Goal: Task Accomplishment & Management: Use online tool/utility

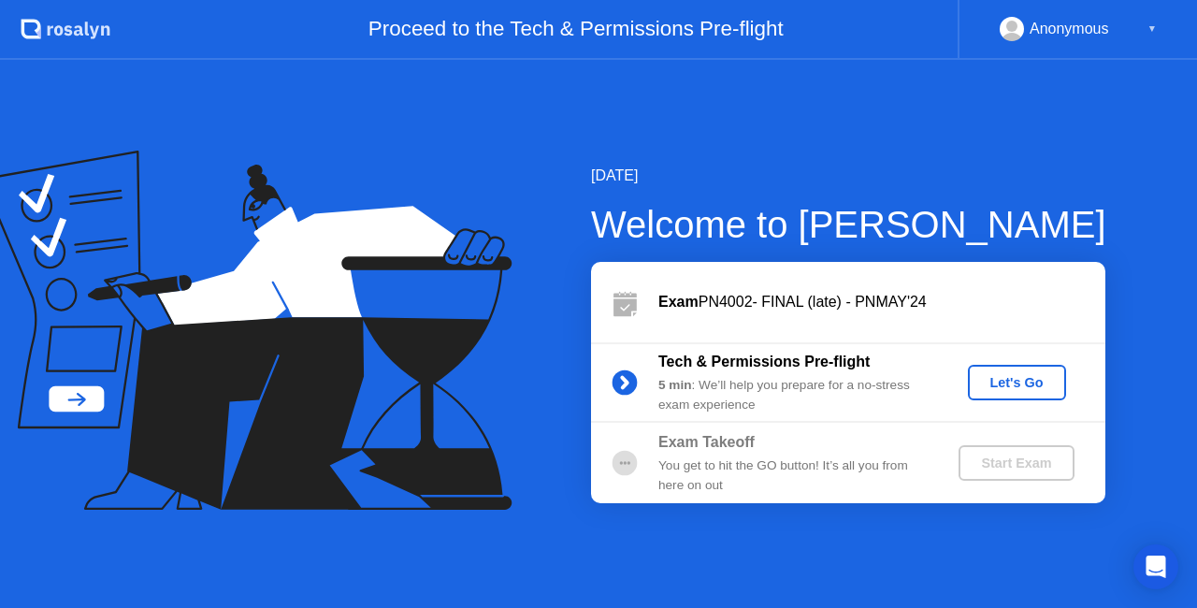
click at [985, 385] on div "Let's Go" at bounding box center [1017, 382] width 83 height 15
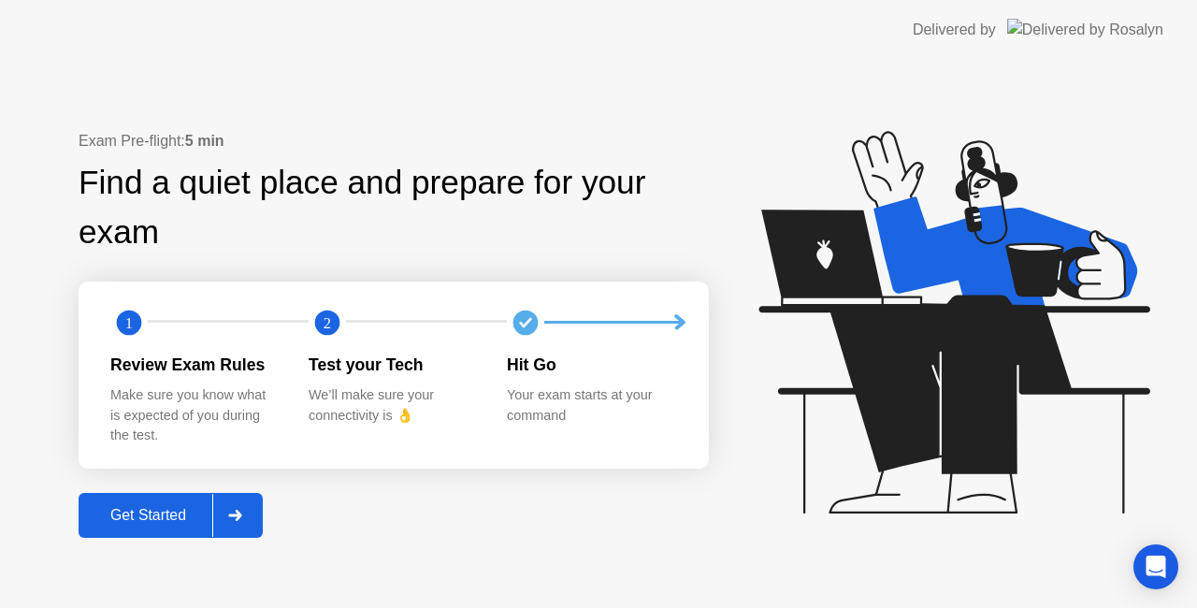
click at [241, 516] on icon at bounding box center [234, 515] width 13 height 11
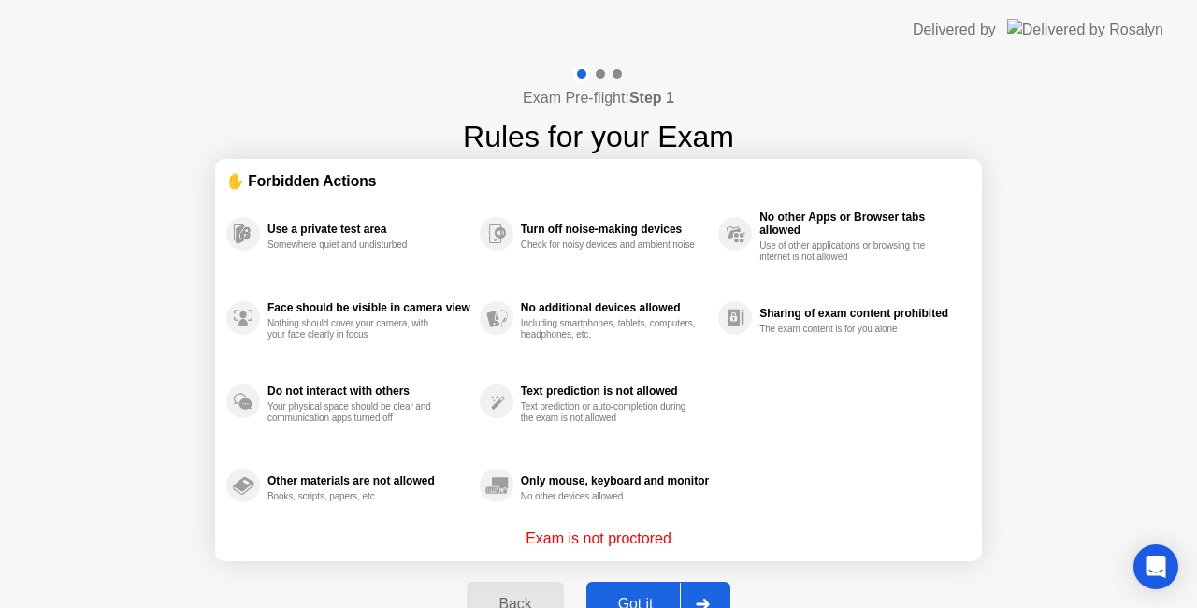
click at [640, 596] on div "Got it" at bounding box center [636, 604] width 88 height 17
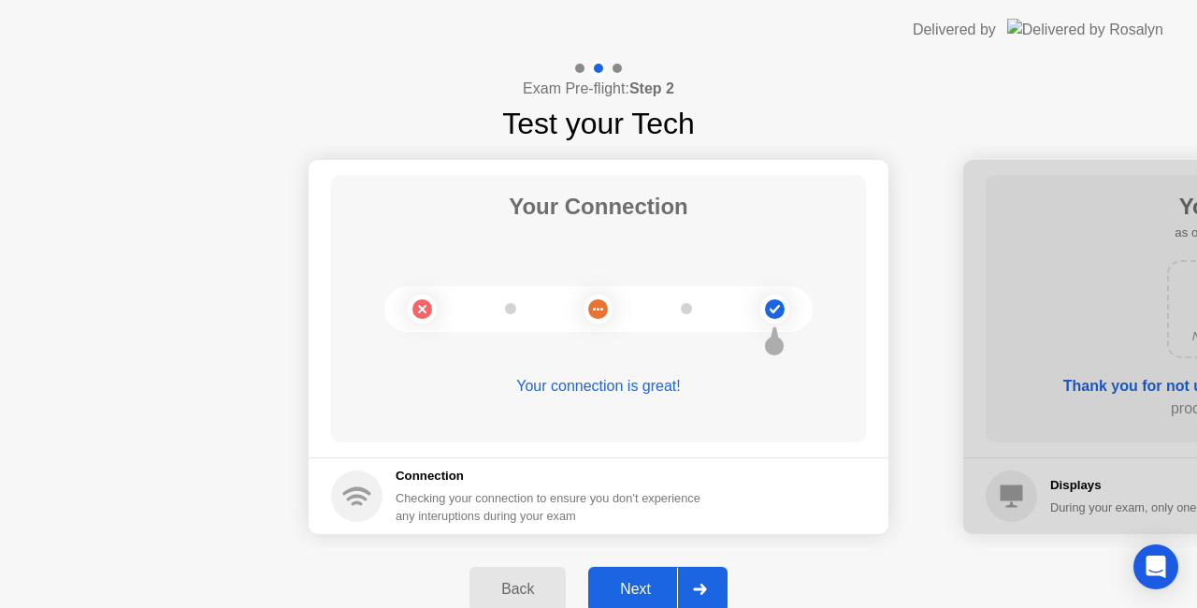
click at [698, 580] on div at bounding box center [699, 589] width 45 height 43
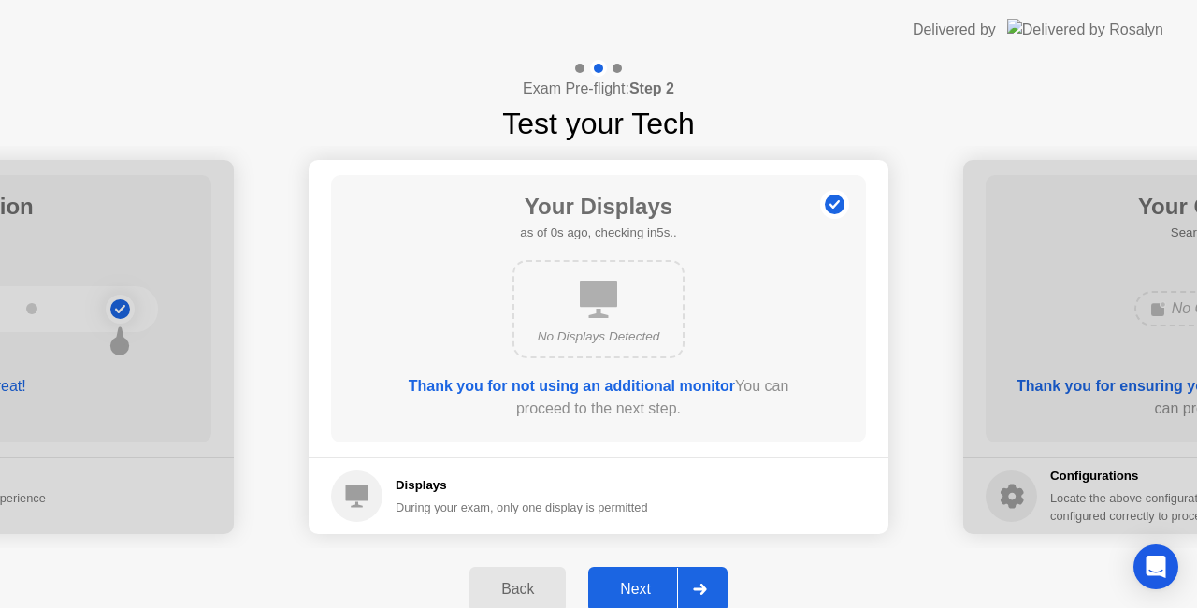
click at [698, 580] on div at bounding box center [699, 589] width 45 height 43
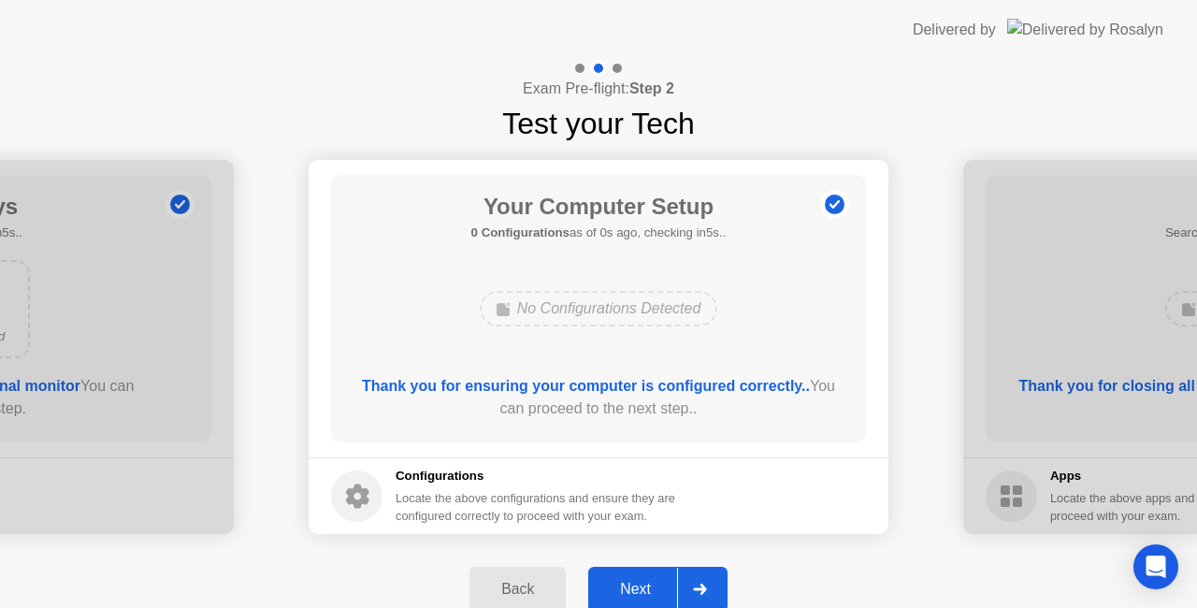
click at [698, 580] on div at bounding box center [699, 589] width 45 height 43
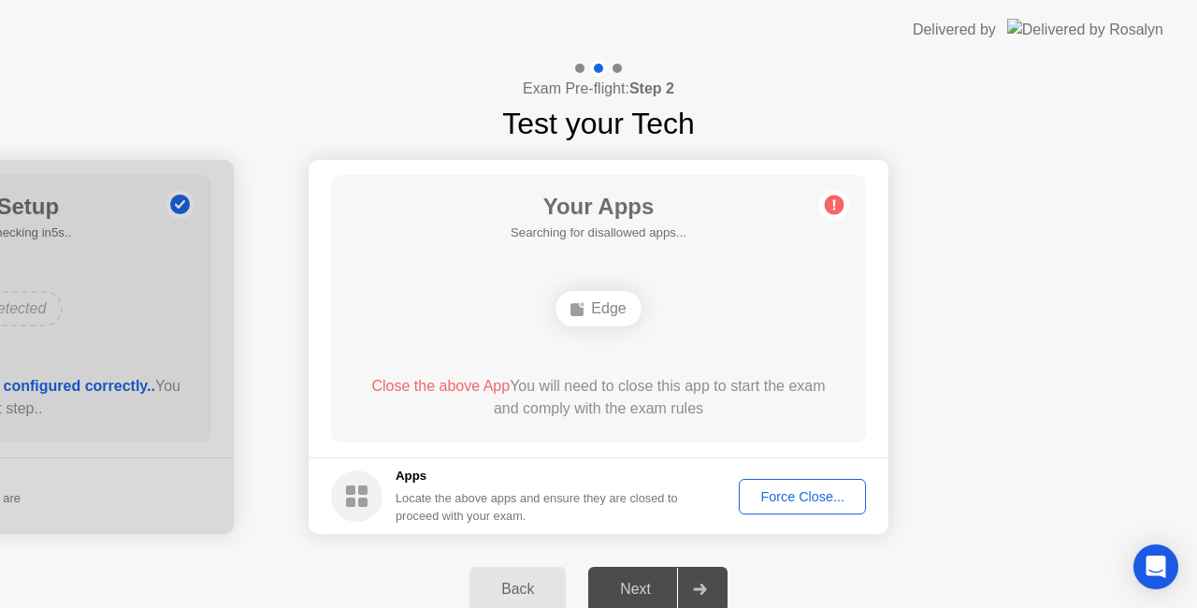
drag, startPoint x: 784, startPoint y: 490, endPoint x: 784, endPoint y: 512, distance: 21.5
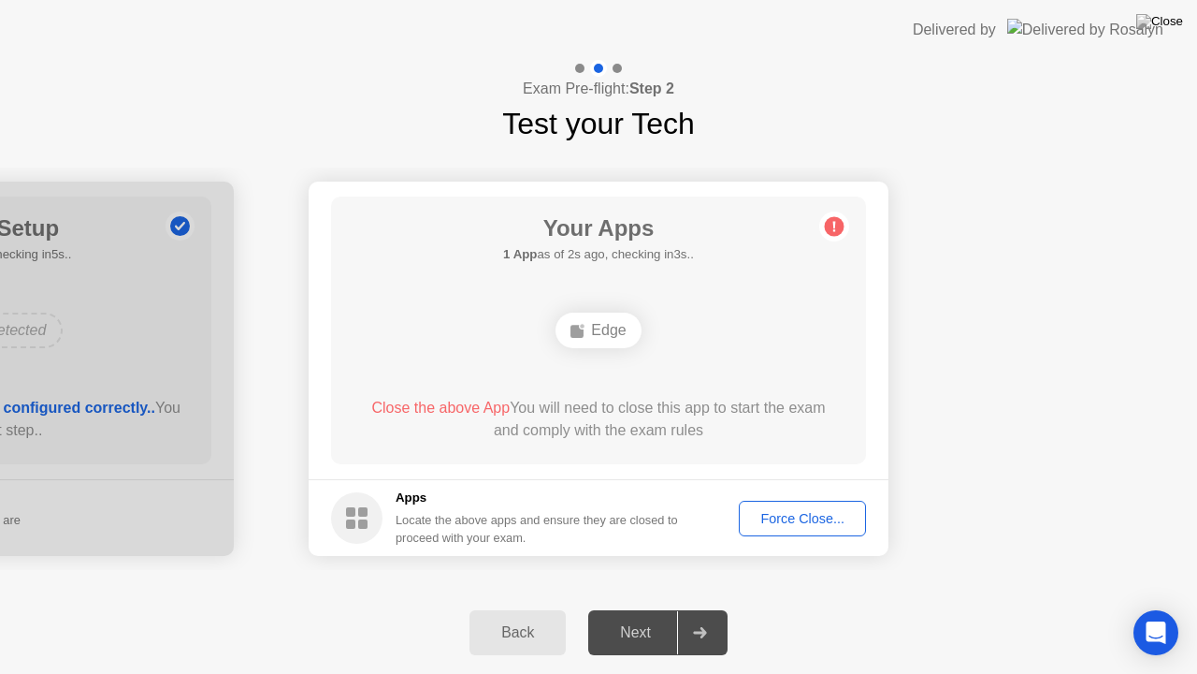
click at [808, 513] on div "Force Close..." at bounding box center [803, 518] width 114 height 15
click at [614, 313] on div "Edge" at bounding box center [598, 330] width 85 height 36
click at [787, 512] on div "Force Close..." at bounding box center [803, 518] width 114 height 15
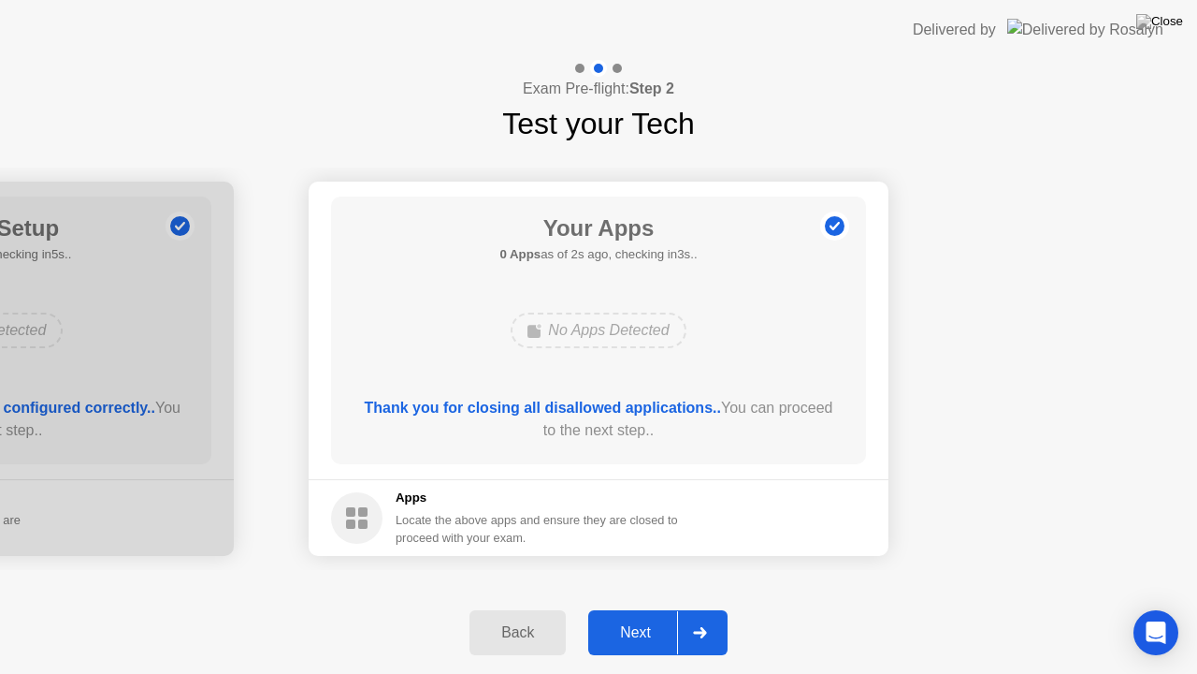
click at [698, 607] on icon at bounding box center [700, 632] width 14 height 11
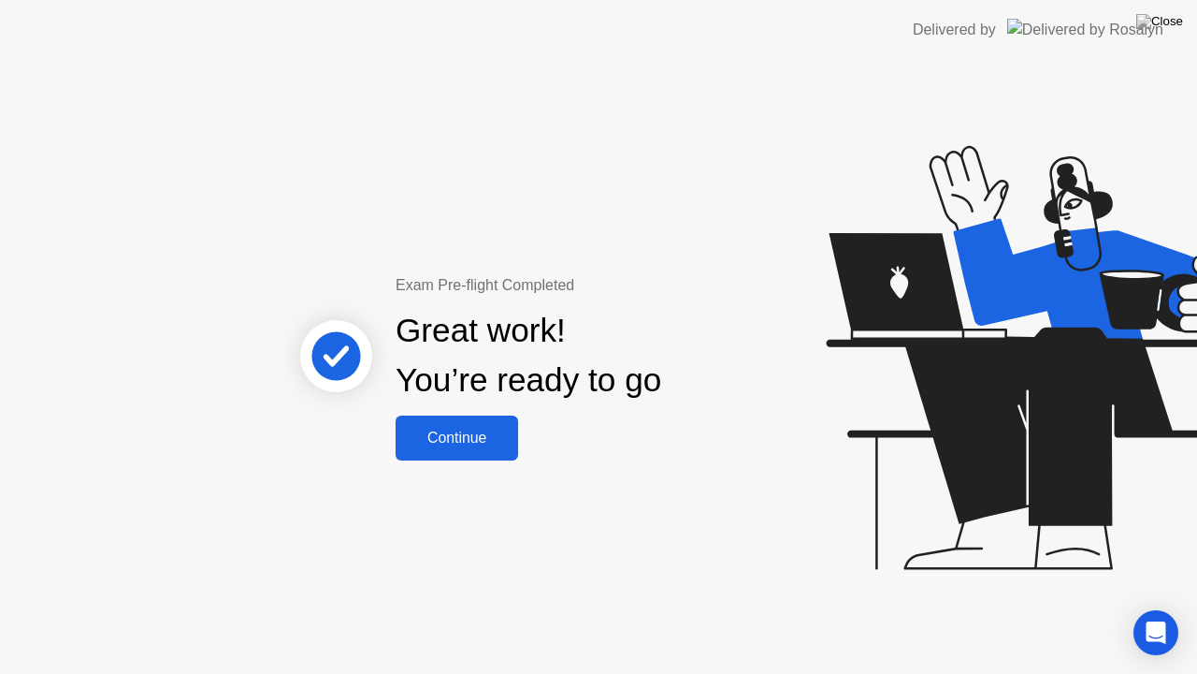
click at [467, 446] on div "Continue" at bounding box center [456, 437] width 111 height 17
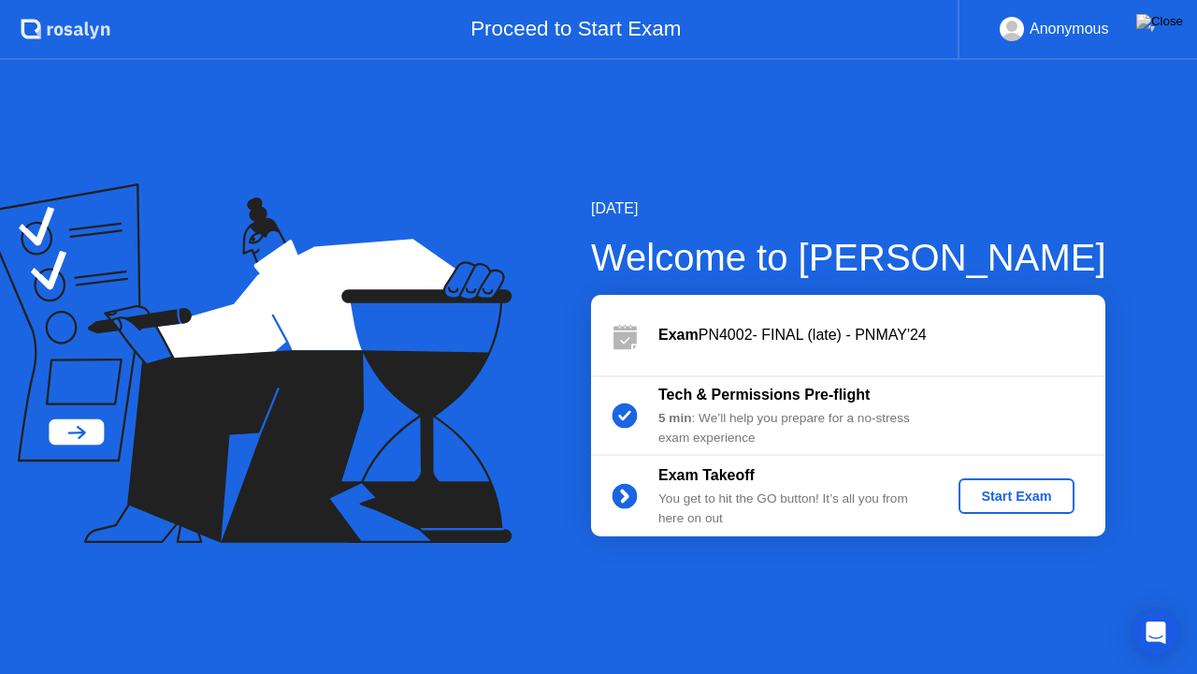
click at [985, 493] on div "Start Exam" at bounding box center [1016, 495] width 100 height 15
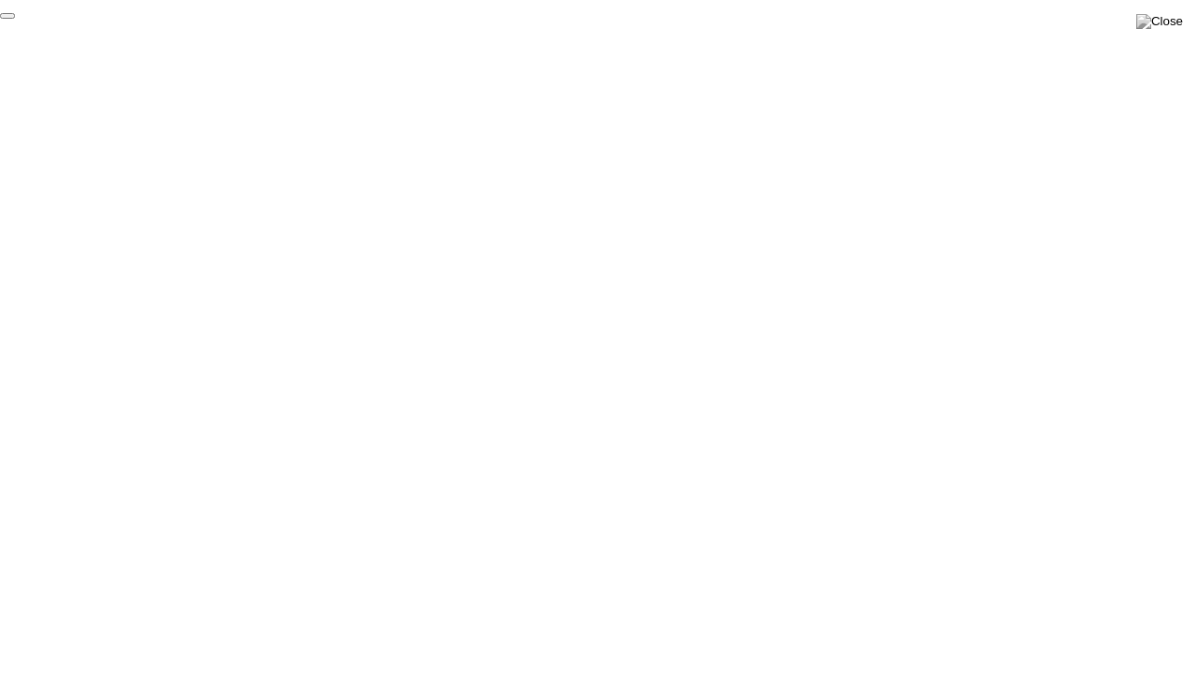
click div "End Proctoring Session"
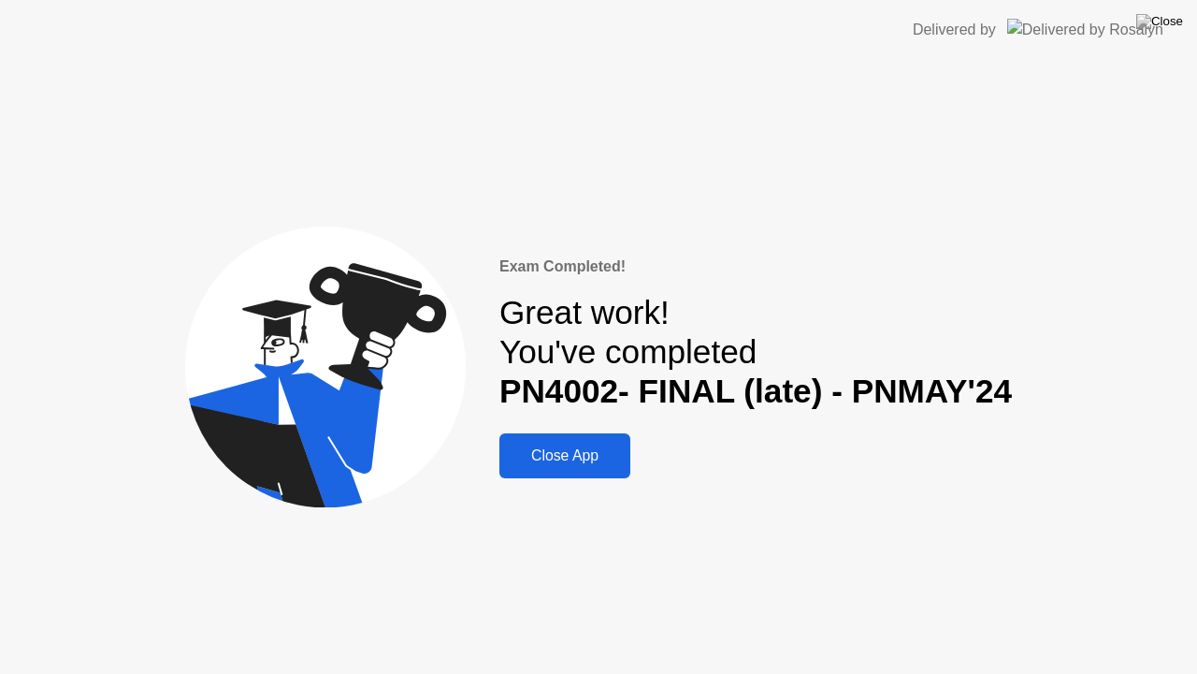
click at [530, 460] on div "Close App" at bounding box center [565, 455] width 120 height 17
